Goal: Understand process/instructions: Learn how to perform a task or action

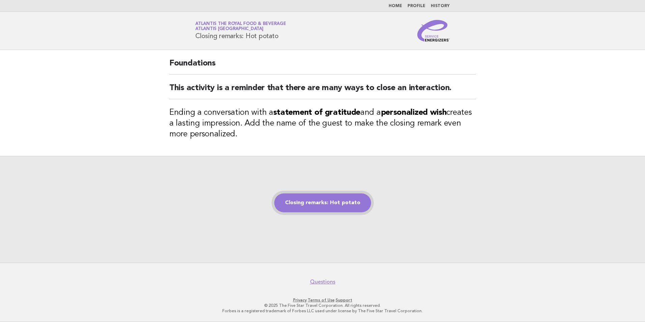
click at [334, 199] on link "Closing remarks: Hot potato" at bounding box center [322, 202] width 97 height 19
click at [325, 189] on div "Closing remarks: Hot potato" at bounding box center [322, 209] width 645 height 107
click at [338, 208] on link "Closing remarks: Hot potato" at bounding box center [322, 202] width 97 height 19
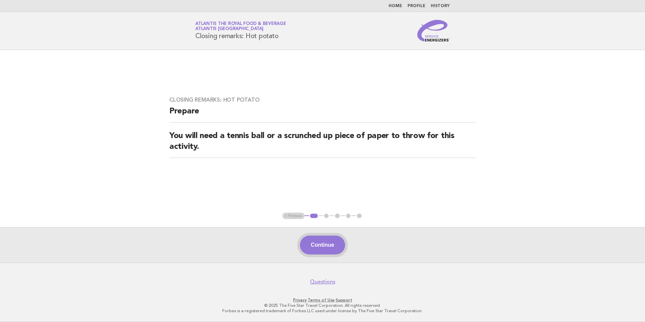
click at [319, 244] on button "Continue" at bounding box center [322, 244] width 45 height 19
